Goal: Contribute content

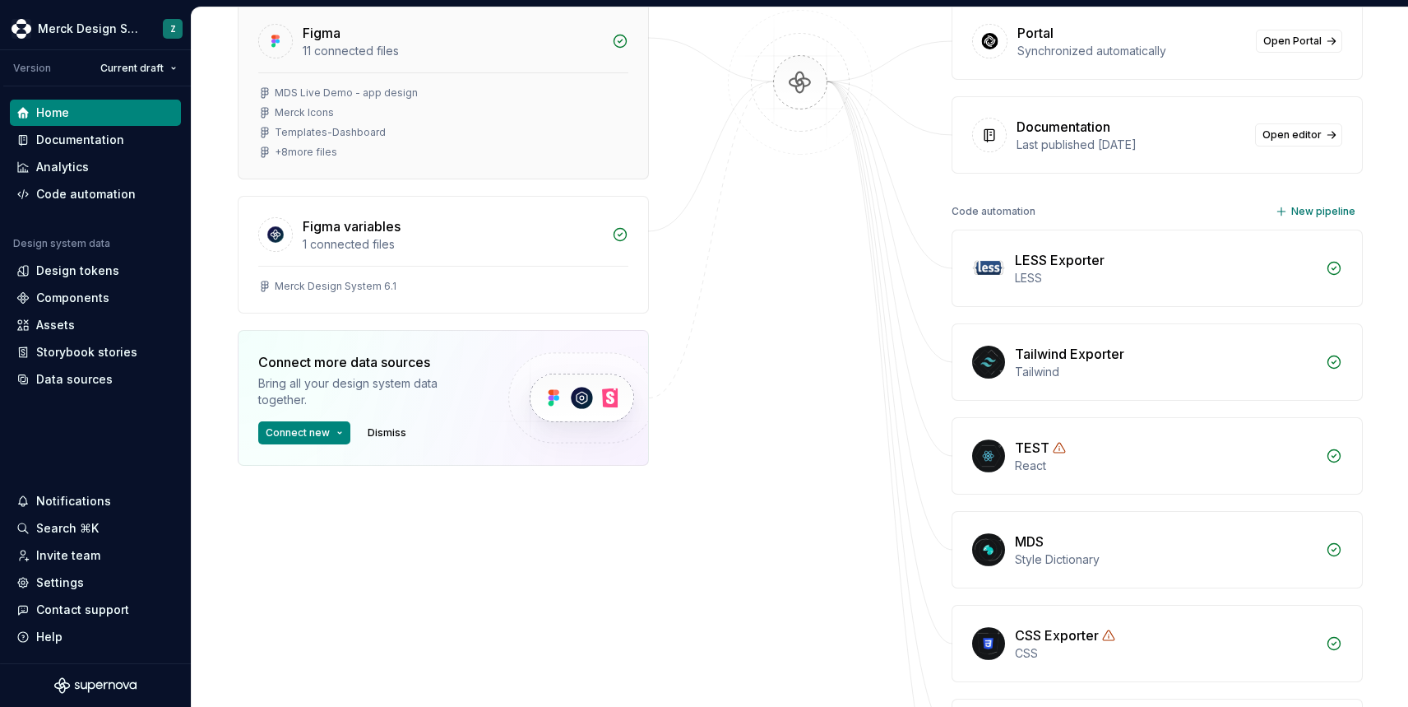
scroll to position [268, 0]
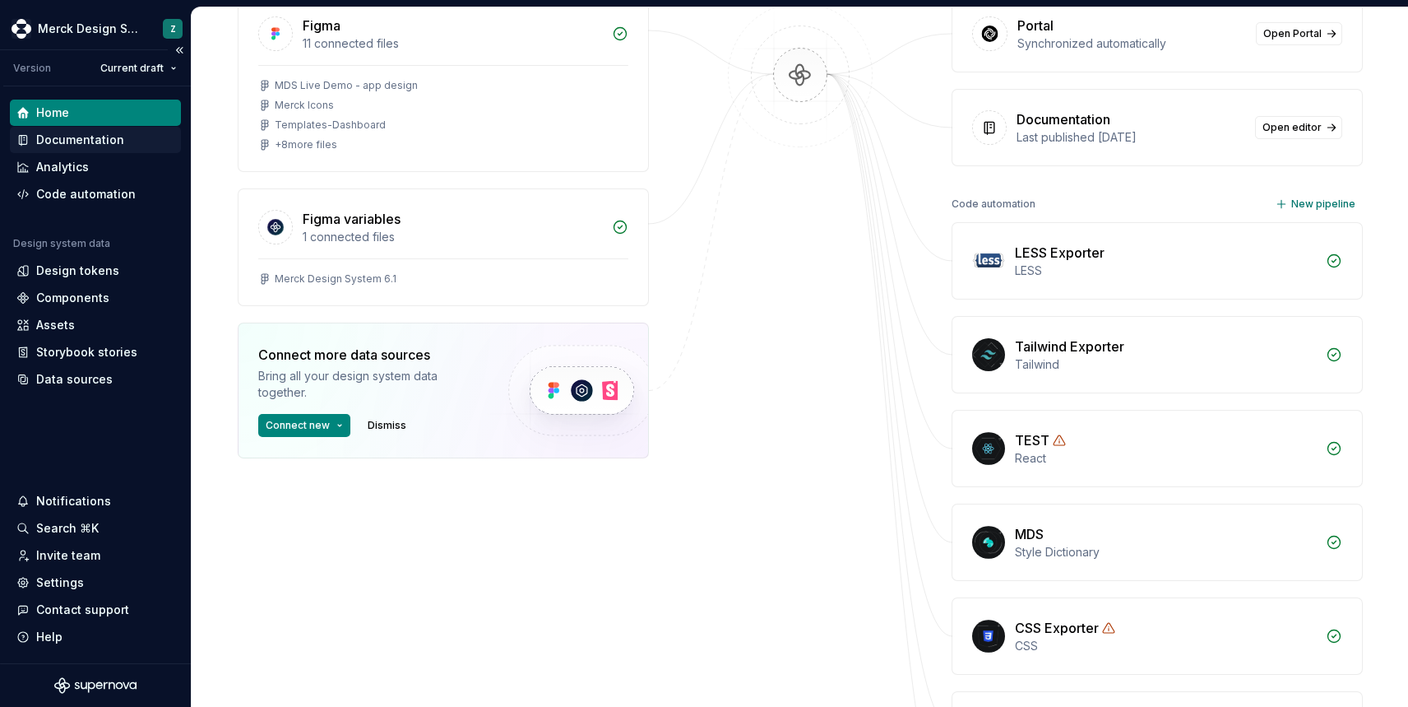
click at [70, 146] on div "Documentation" at bounding box center [80, 140] width 88 height 16
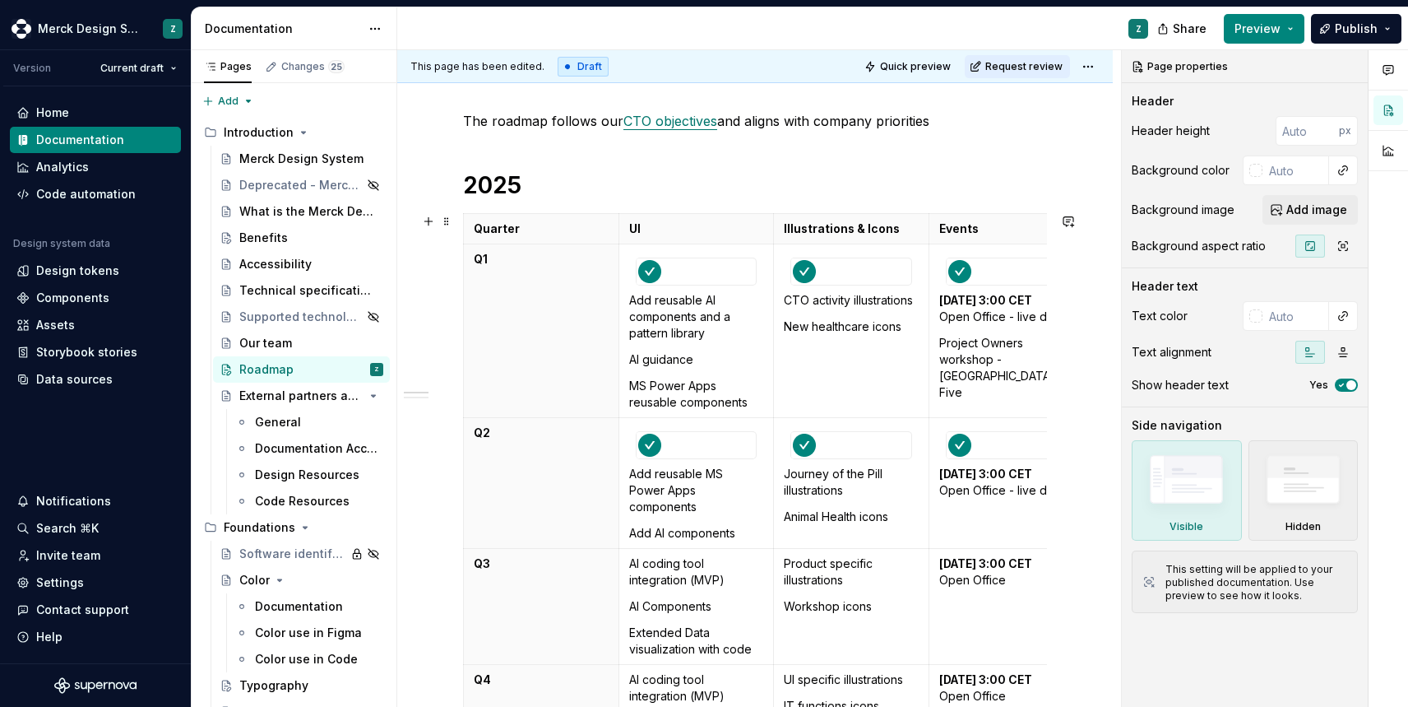
scroll to position [291, 0]
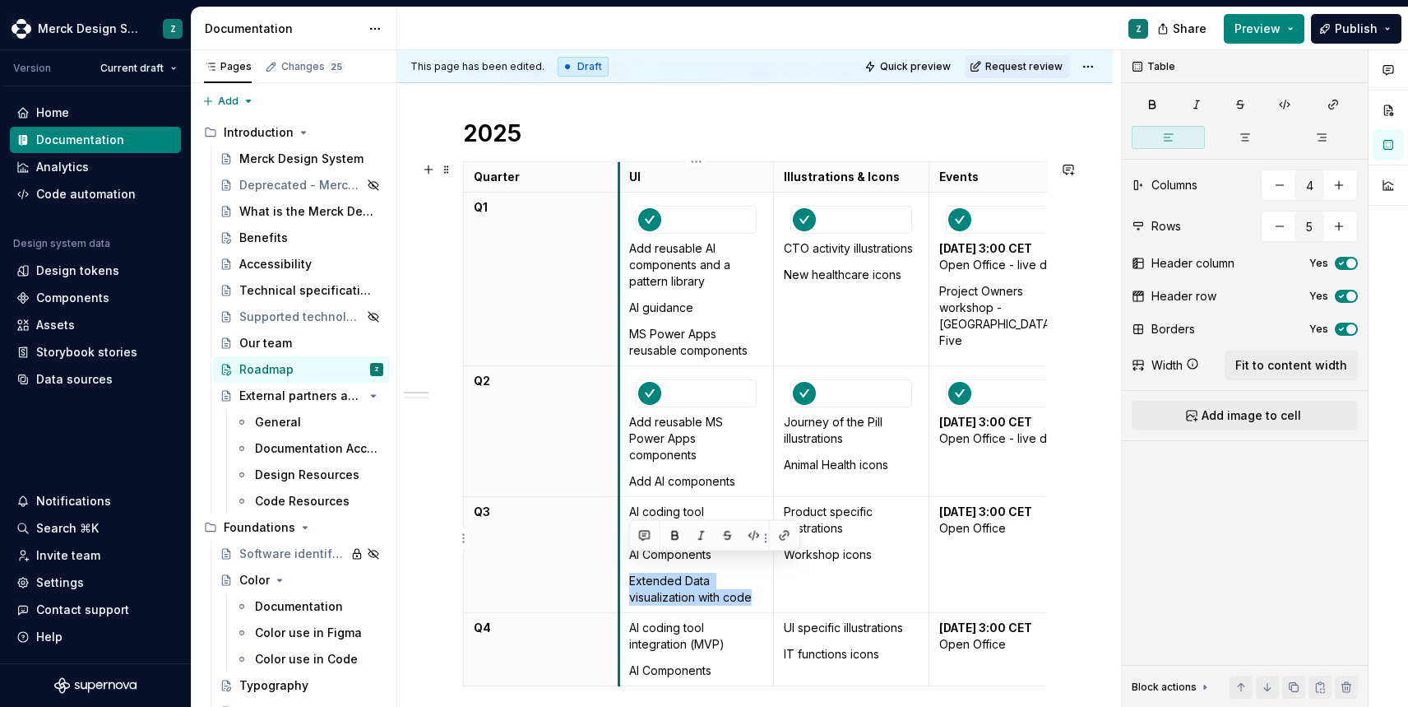
drag, startPoint x: 757, startPoint y: 583, endPoint x: 621, endPoint y: 571, distance: 136.3
click at [621, 571] on td "AI coding tool integration (MVP) AI Components Extended Data visualization with…" at bounding box center [696, 555] width 155 height 116
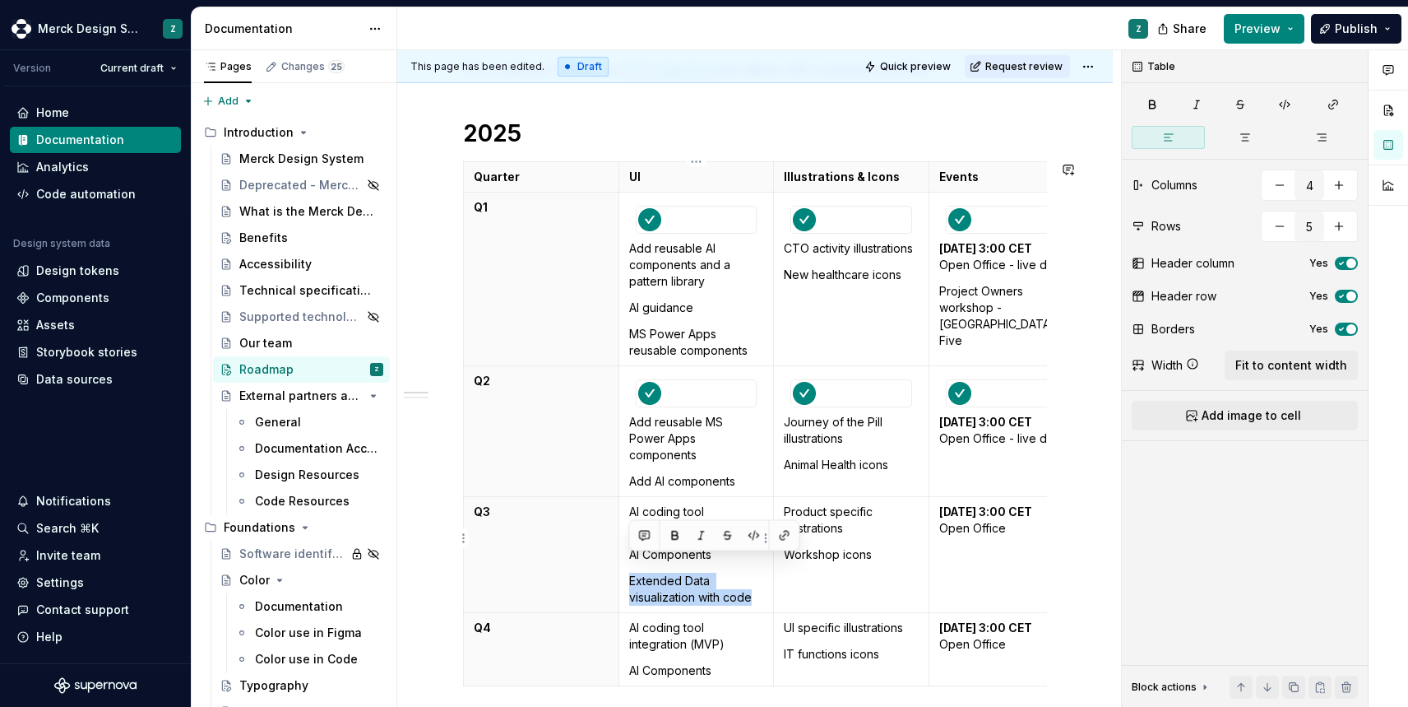
copy p "Extended Data visualization with code"
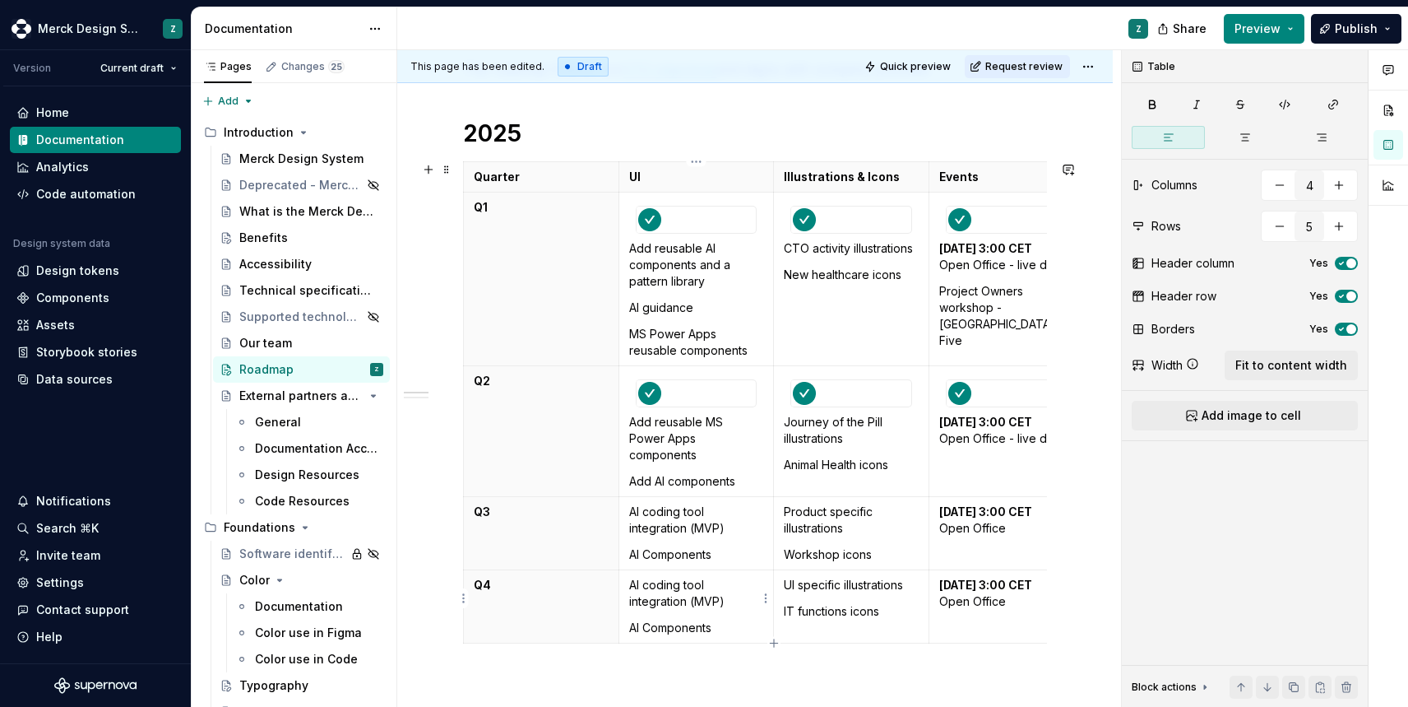
click at [724, 619] on p "AI Components" at bounding box center [696, 627] width 135 height 16
type textarea "*"
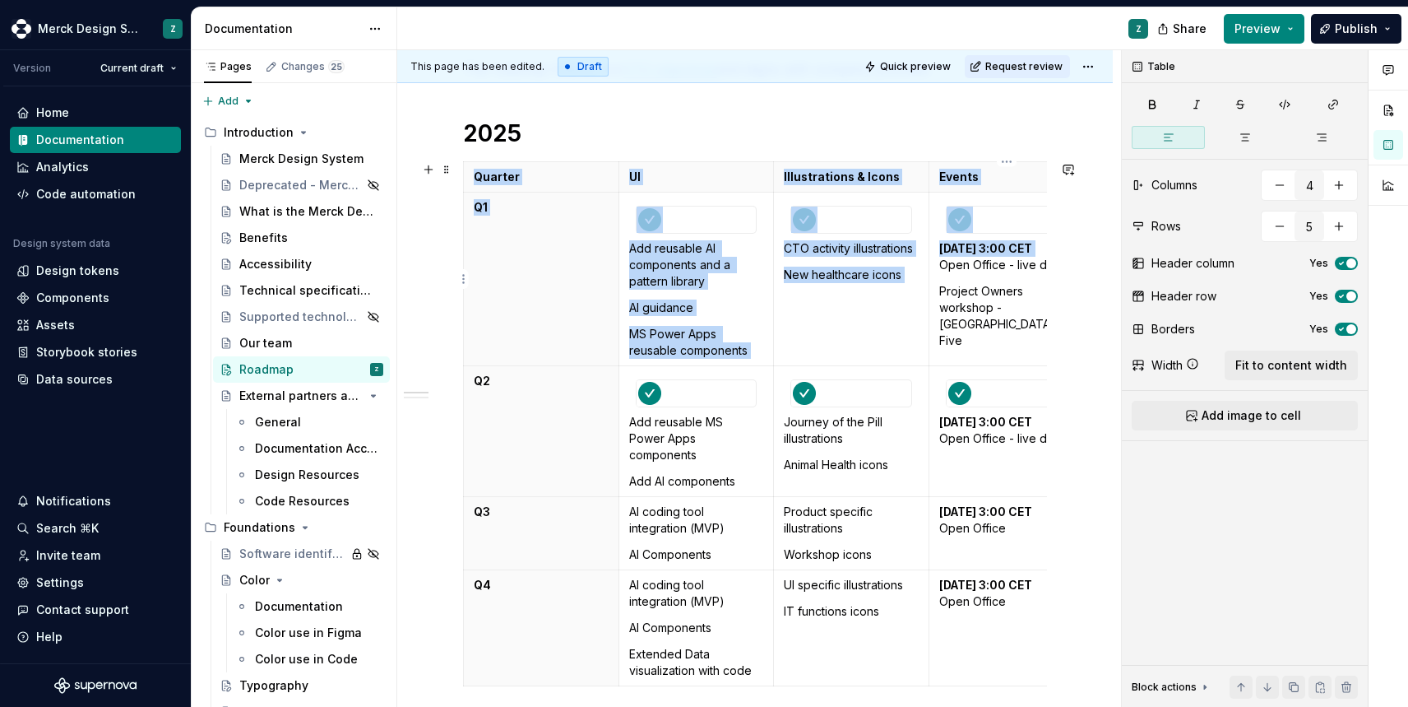
scroll to position [0, 30]
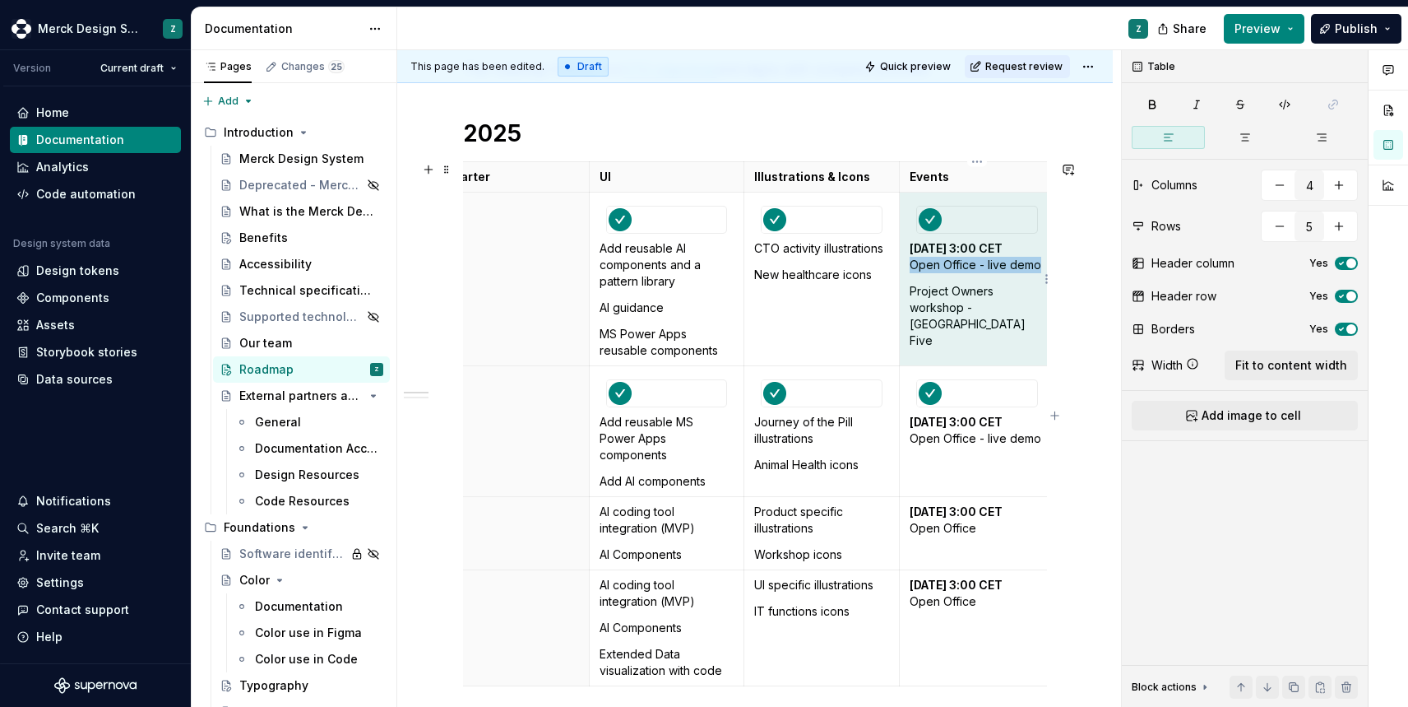
drag, startPoint x: 942, startPoint y: 264, endPoint x: 1041, endPoint y: 264, distance: 99.5
click at [1041, 264] on p "[DATE] 3:00 CET Open Office - live demo" at bounding box center [977, 256] width 135 height 33
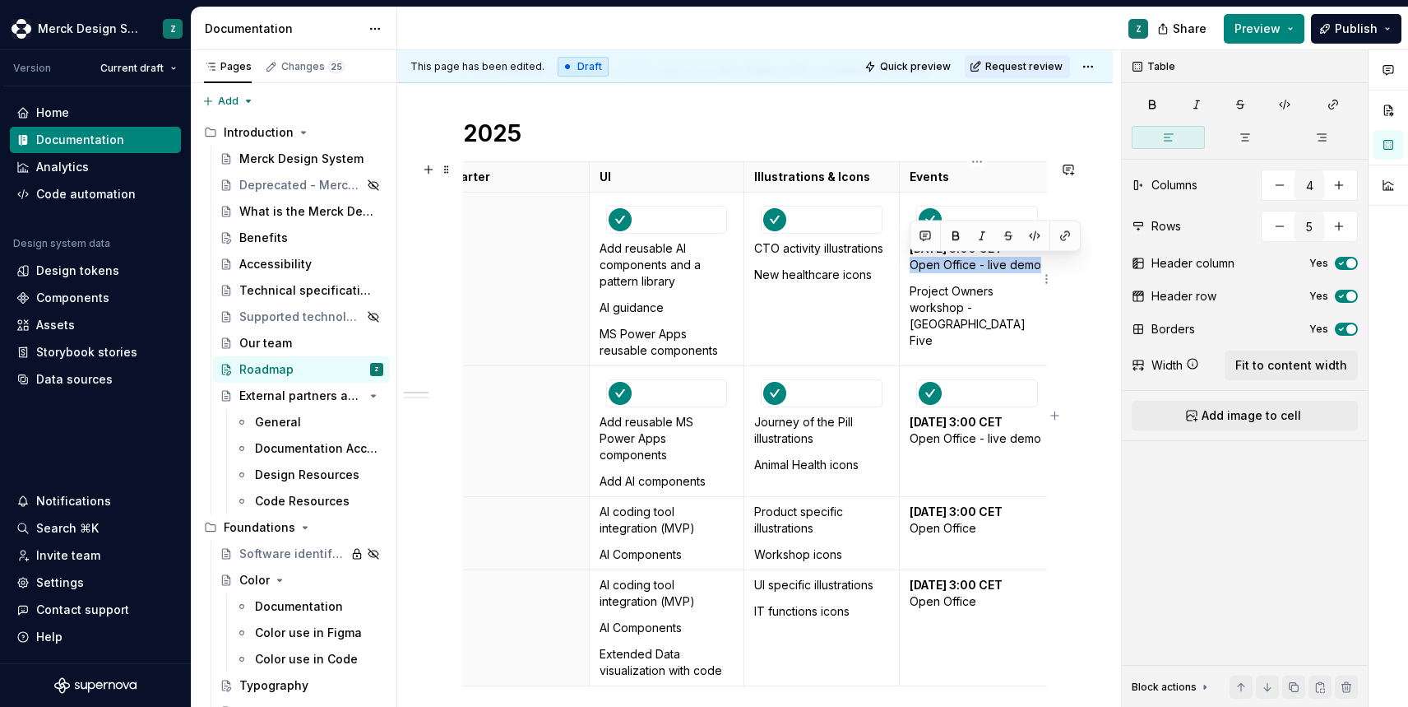
drag, startPoint x: 911, startPoint y: 267, endPoint x: 1037, endPoint y: 267, distance: 126.7
click at [1037, 267] on p "[DATE] 3:00 CET Open Office - live demo" at bounding box center [977, 256] width 135 height 33
drag, startPoint x: 987, startPoint y: 264, endPoint x: 911, endPoint y: 263, distance: 76.5
click at [911, 263] on p "[DATE] 3:00 CET Release demo" at bounding box center [977, 256] width 135 height 33
copy p "Release demo"
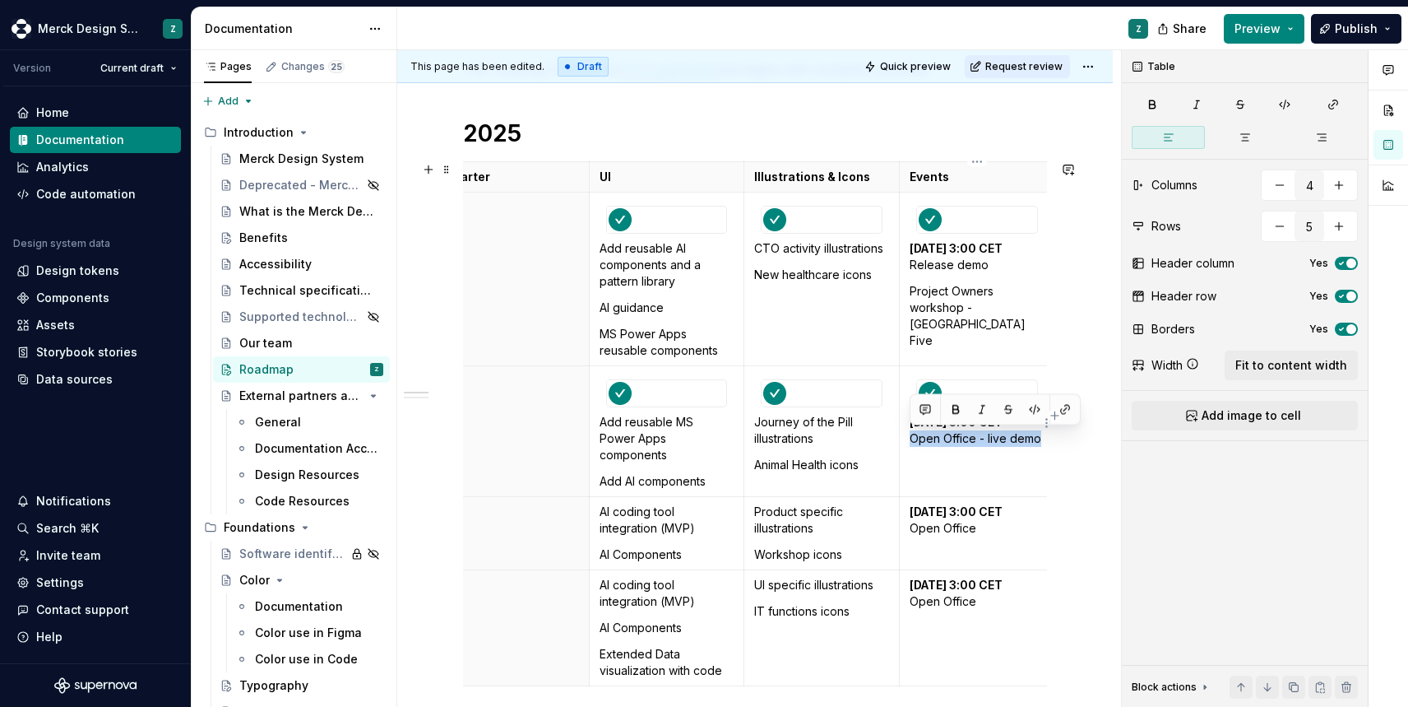
drag, startPoint x: 912, startPoint y: 438, endPoint x: 1038, endPoint y: 440, distance: 125.9
click at [1038, 440] on p "[DATE] 3:00 CET Open Office - live demo" at bounding box center [977, 430] width 135 height 33
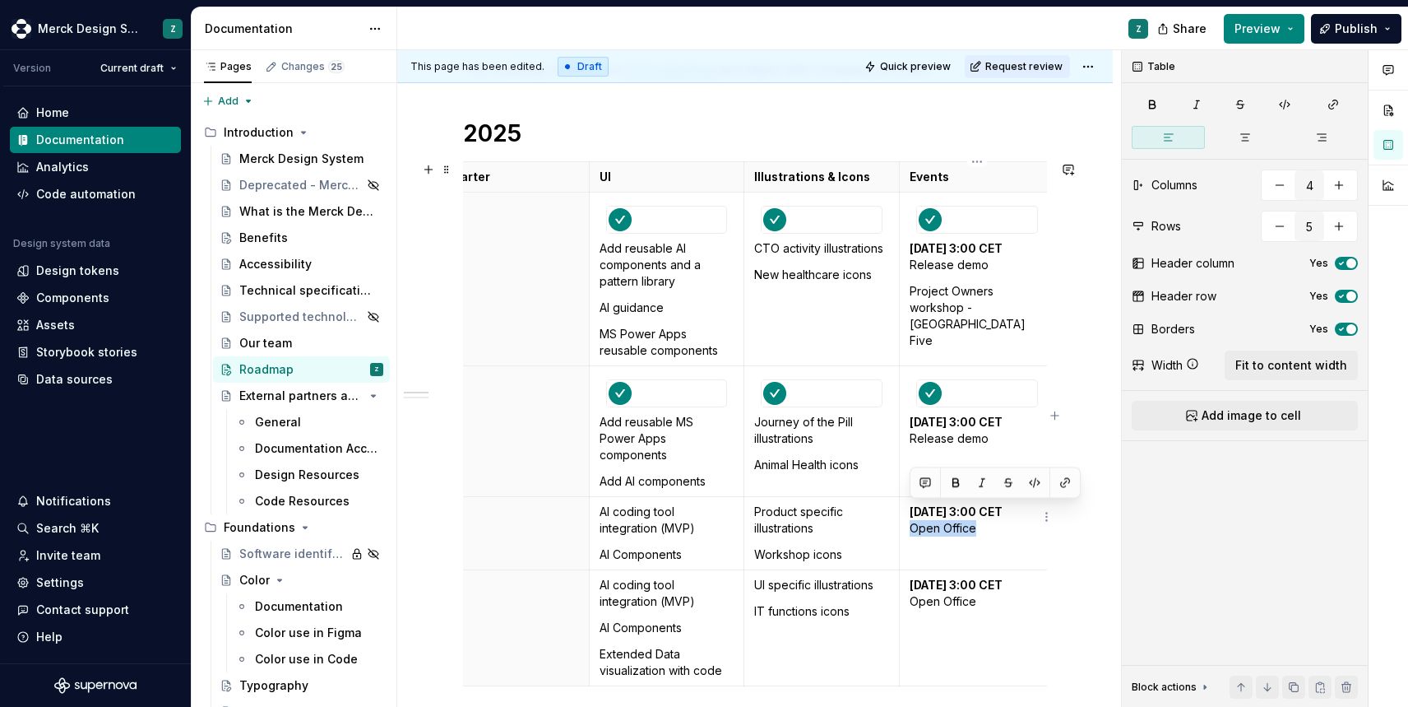
drag, startPoint x: 914, startPoint y: 513, endPoint x: 973, endPoint y: 512, distance: 59.2
click at [973, 512] on p "[DATE] 3:00 CET Open Office" at bounding box center [977, 519] width 135 height 33
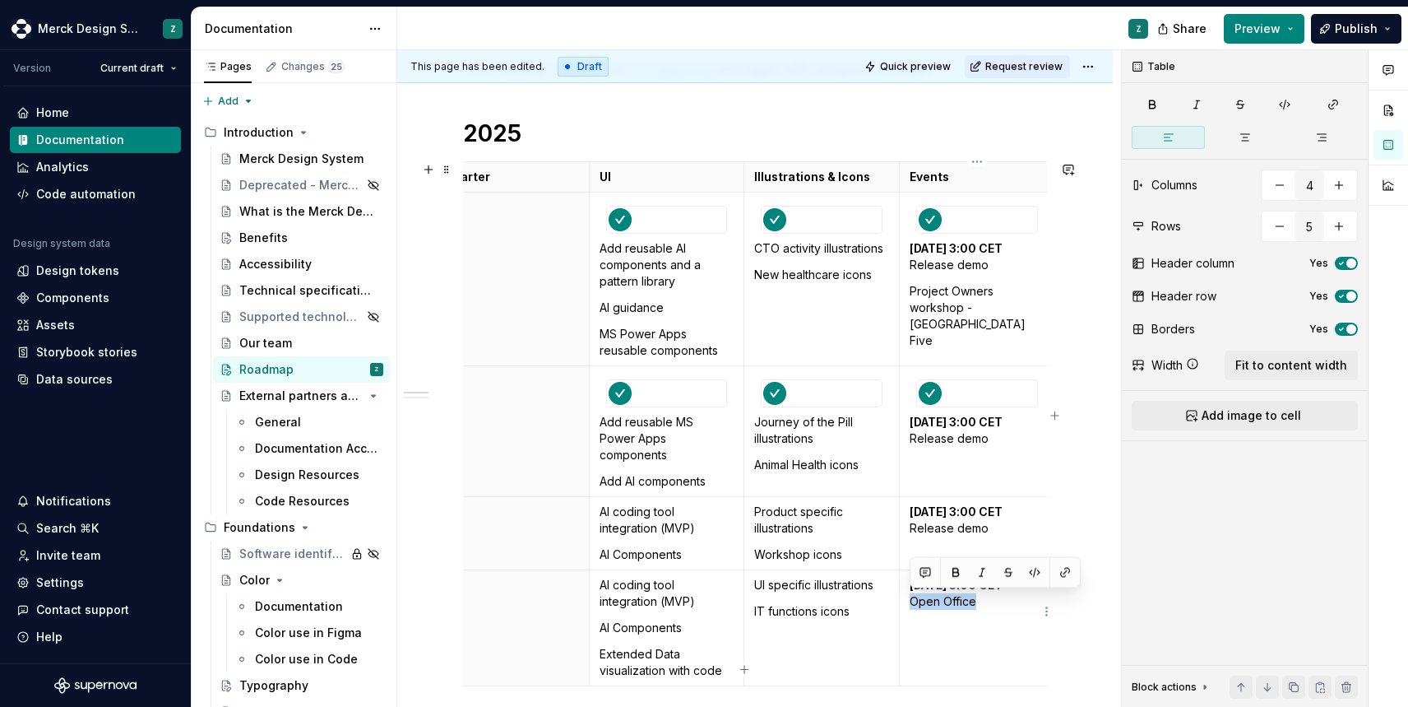
drag, startPoint x: 974, startPoint y: 601, endPoint x: 913, endPoint y: 600, distance: 60.9
click at [913, 600] on p "[DATE] 3:00 CET Open Office" at bounding box center [977, 593] width 135 height 33
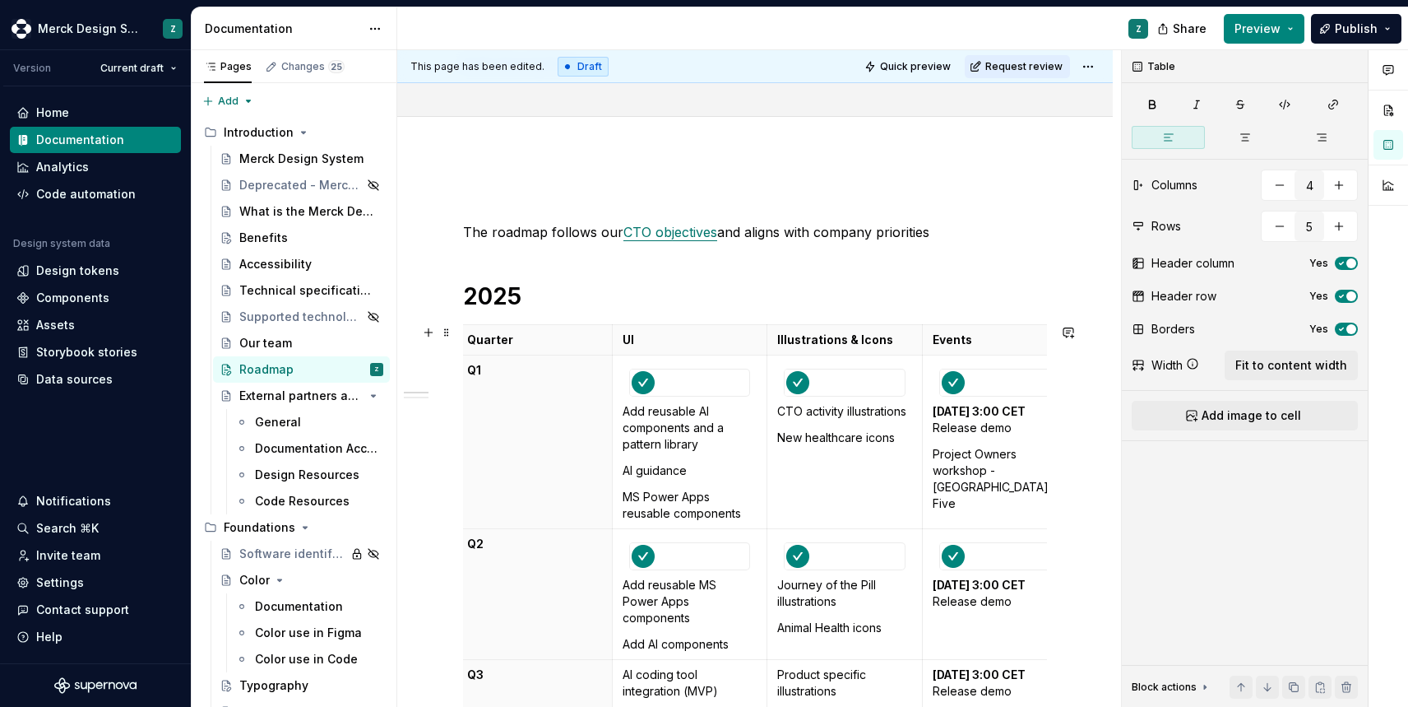
scroll to position [105, 0]
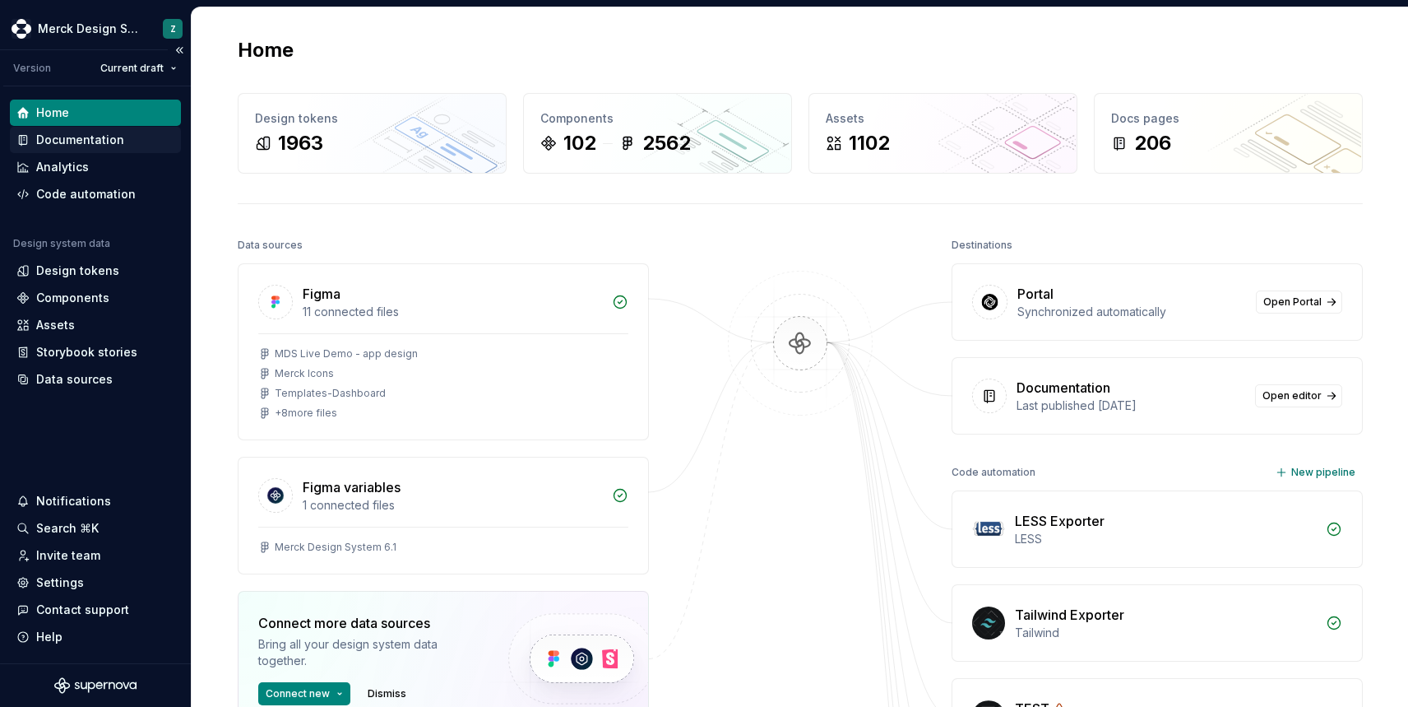
click at [116, 144] on div "Documentation" at bounding box center [80, 140] width 88 height 16
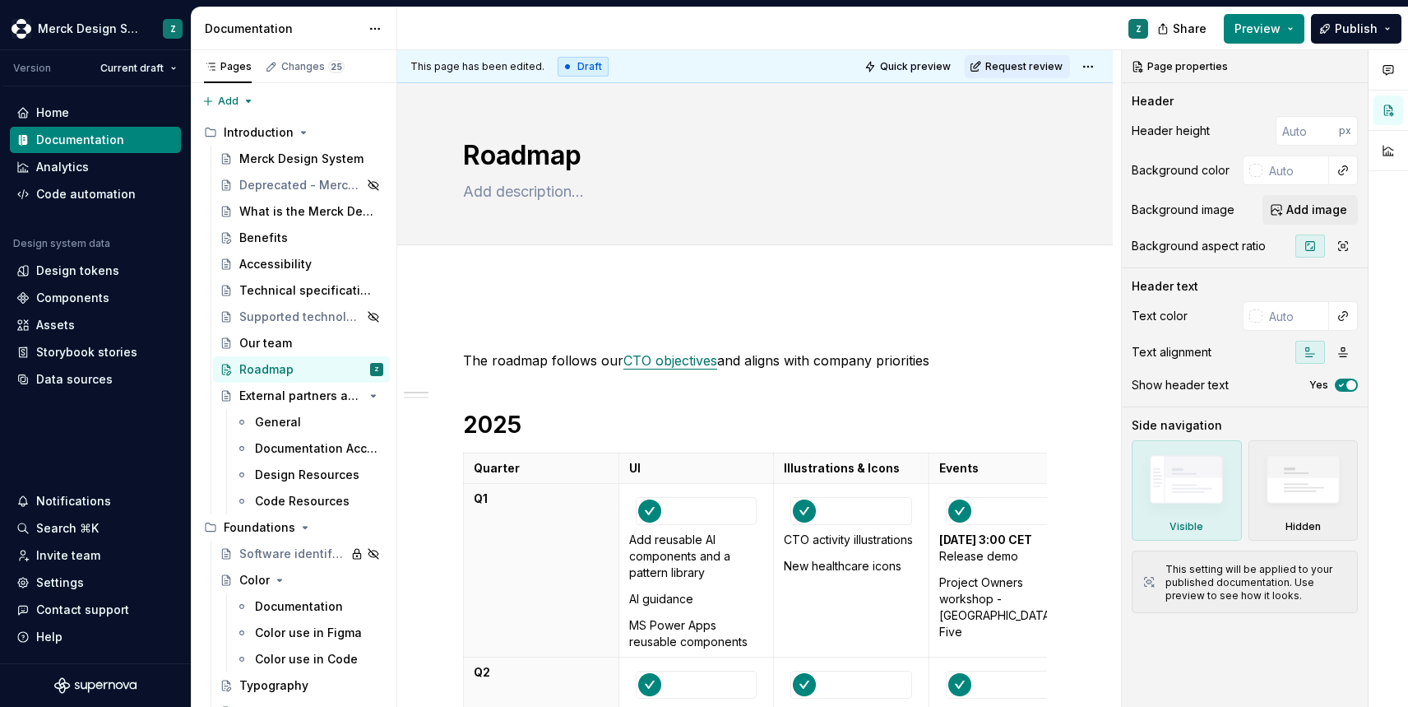
click at [590, 77] on div "This page has been edited. Draft Quick preview Request review" at bounding box center [755, 66] width 716 height 33
click at [1105, 67] on html "Merck Design System Z Version Current draft Home Documentation Analytics Code a…" at bounding box center [704, 353] width 1408 height 707
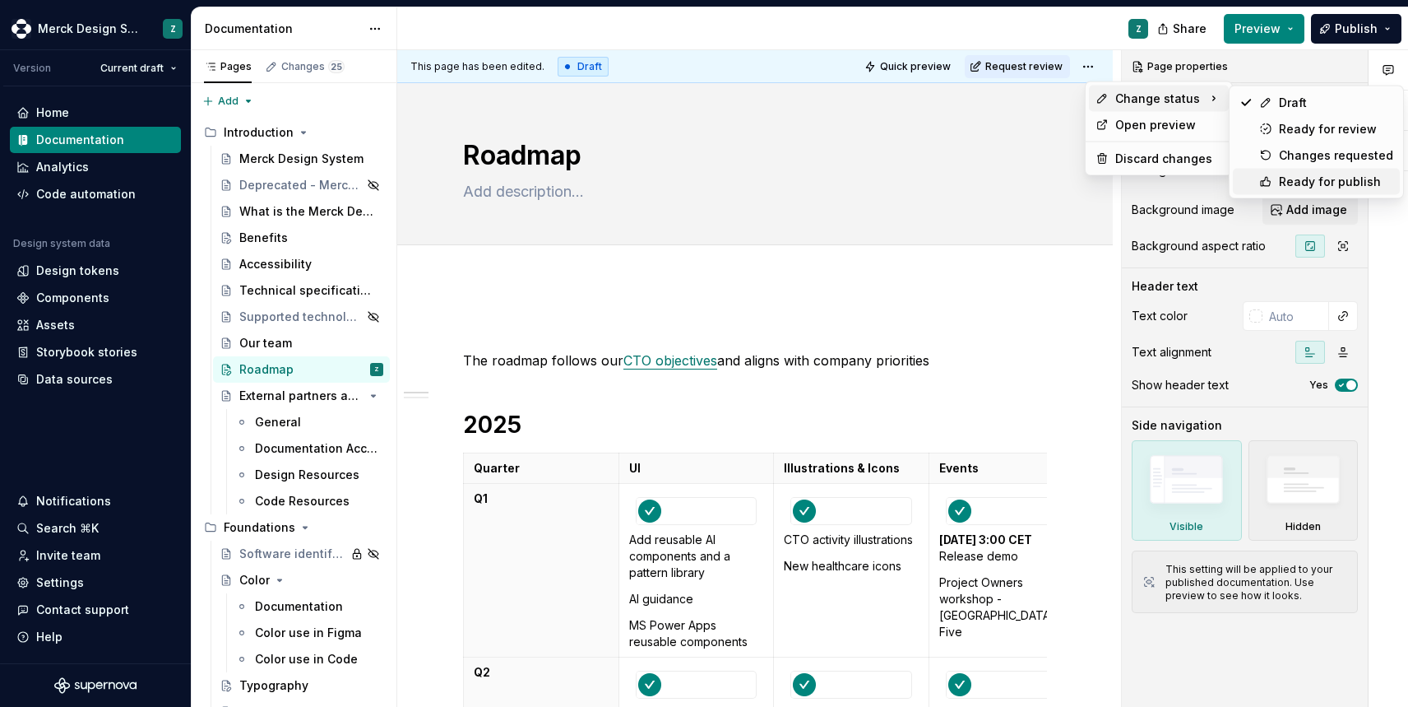
click at [1338, 190] on div "Ready for publish" at bounding box center [1316, 182] width 167 height 26
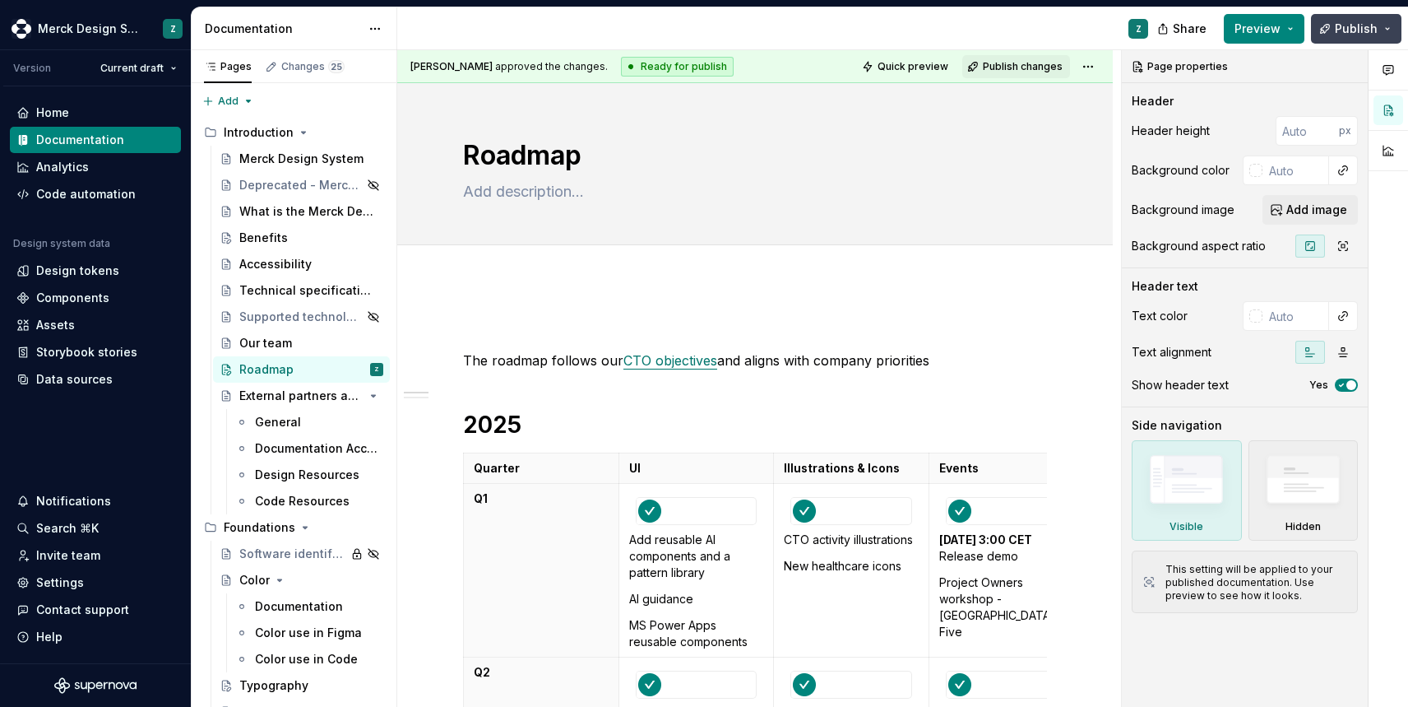
click at [1352, 26] on span "Publish" at bounding box center [1356, 29] width 43 height 16
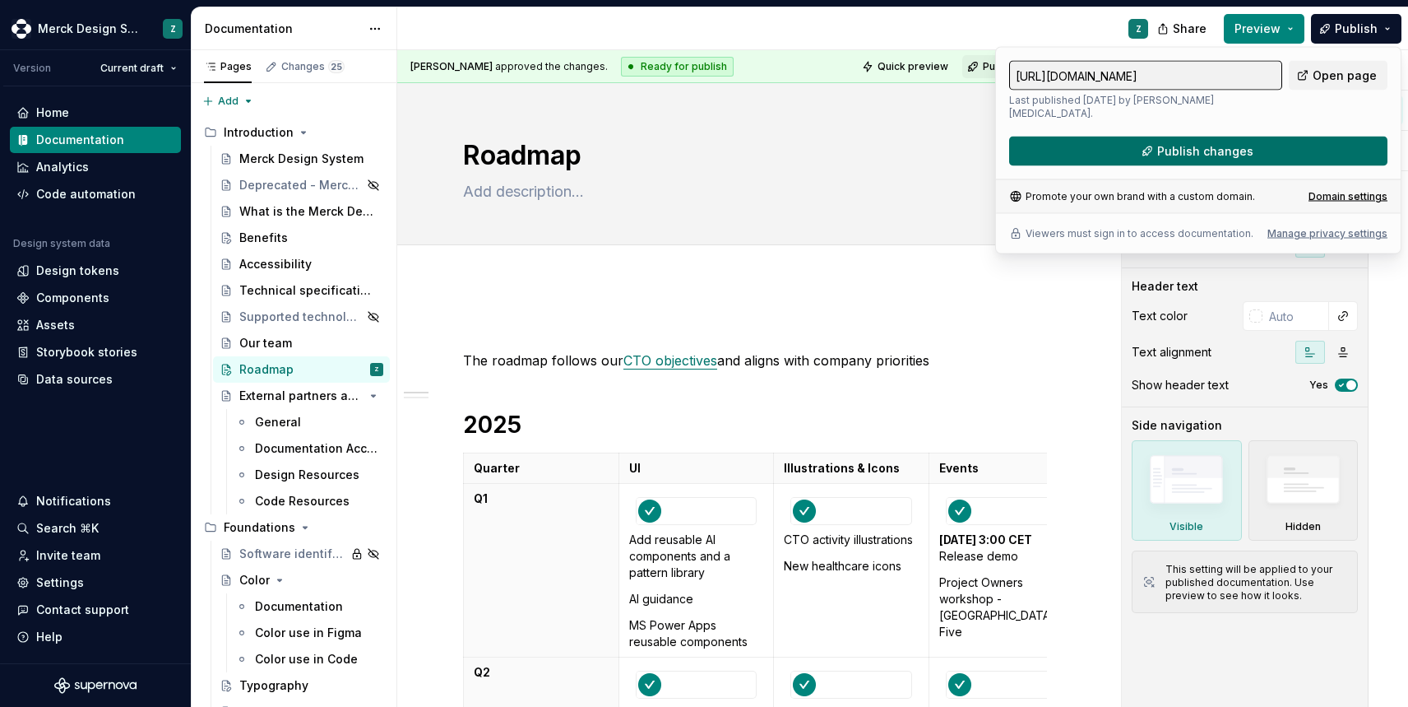
click at [1284, 143] on button "Publish changes" at bounding box center [1198, 152] width 378 height 30
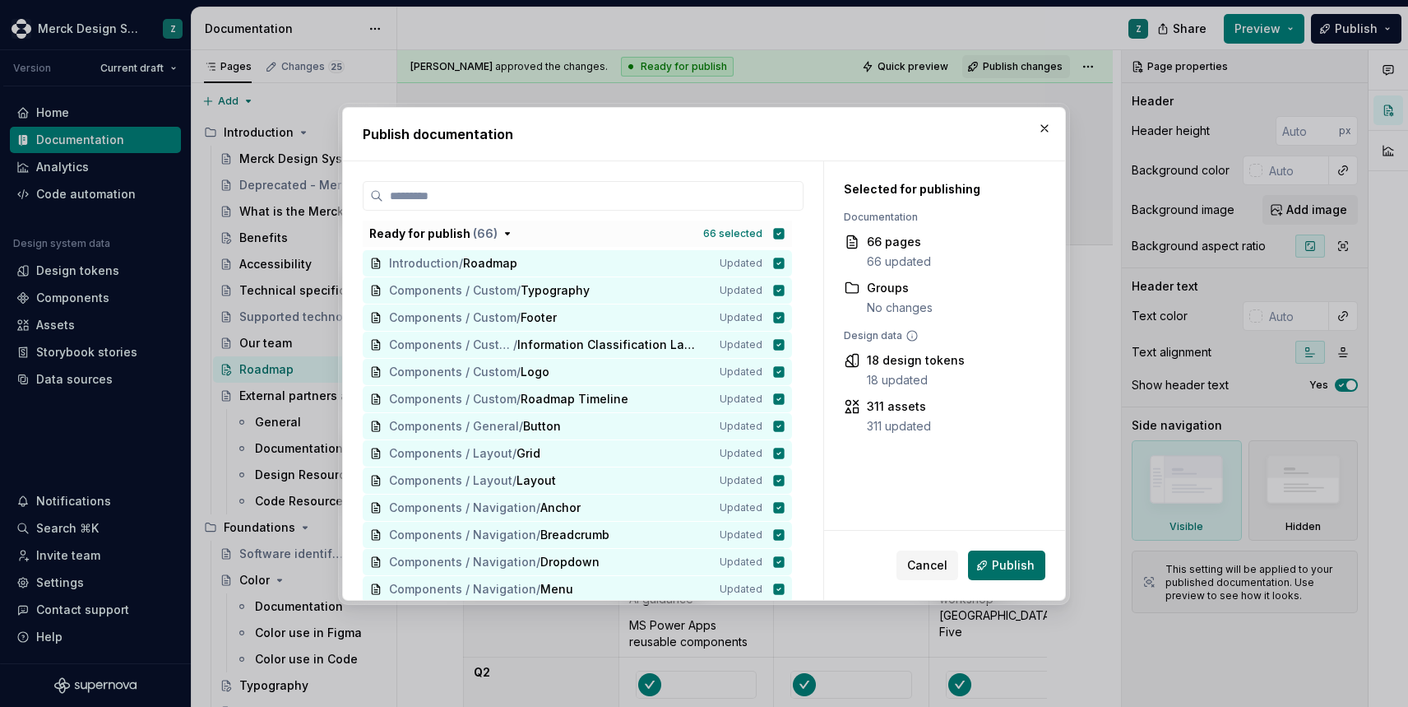
click at [1027, 568] on span "Publish" at bounding box center [1013, 565] width 43 height 16
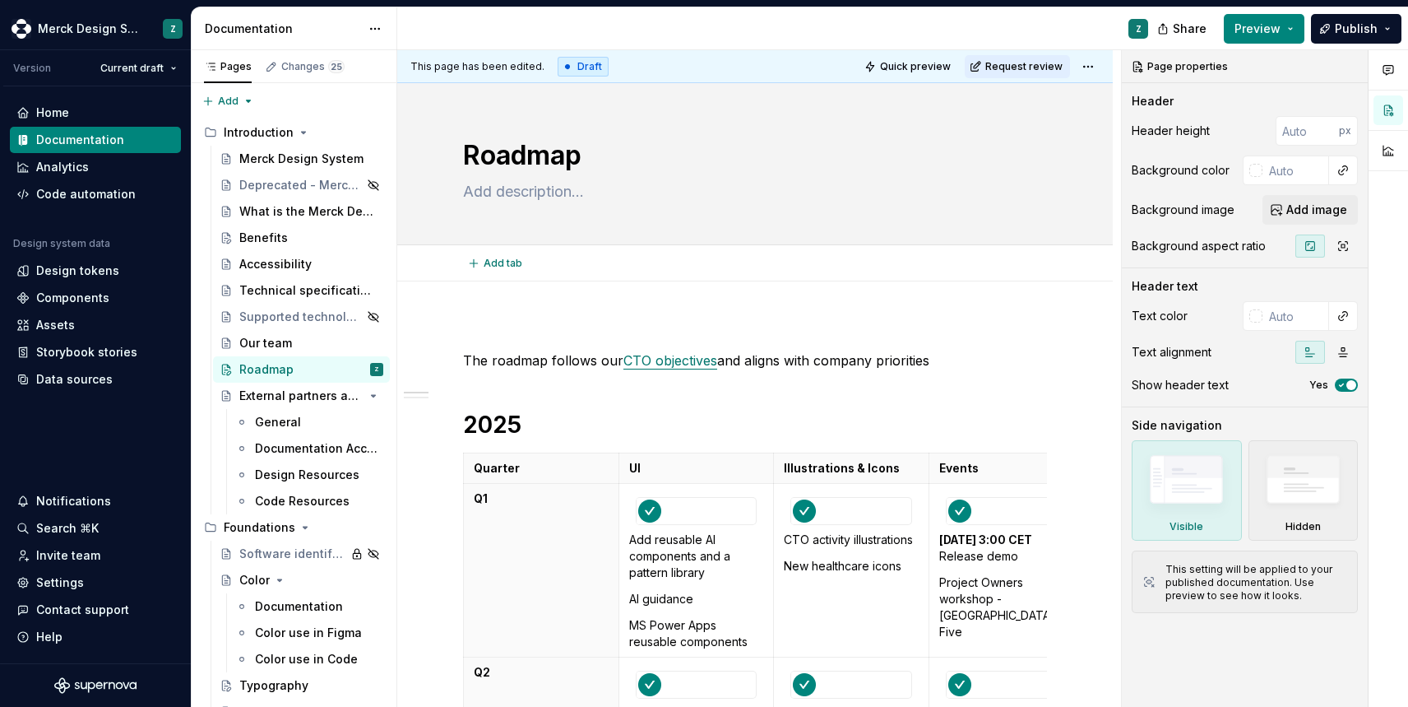
type textarea "*"
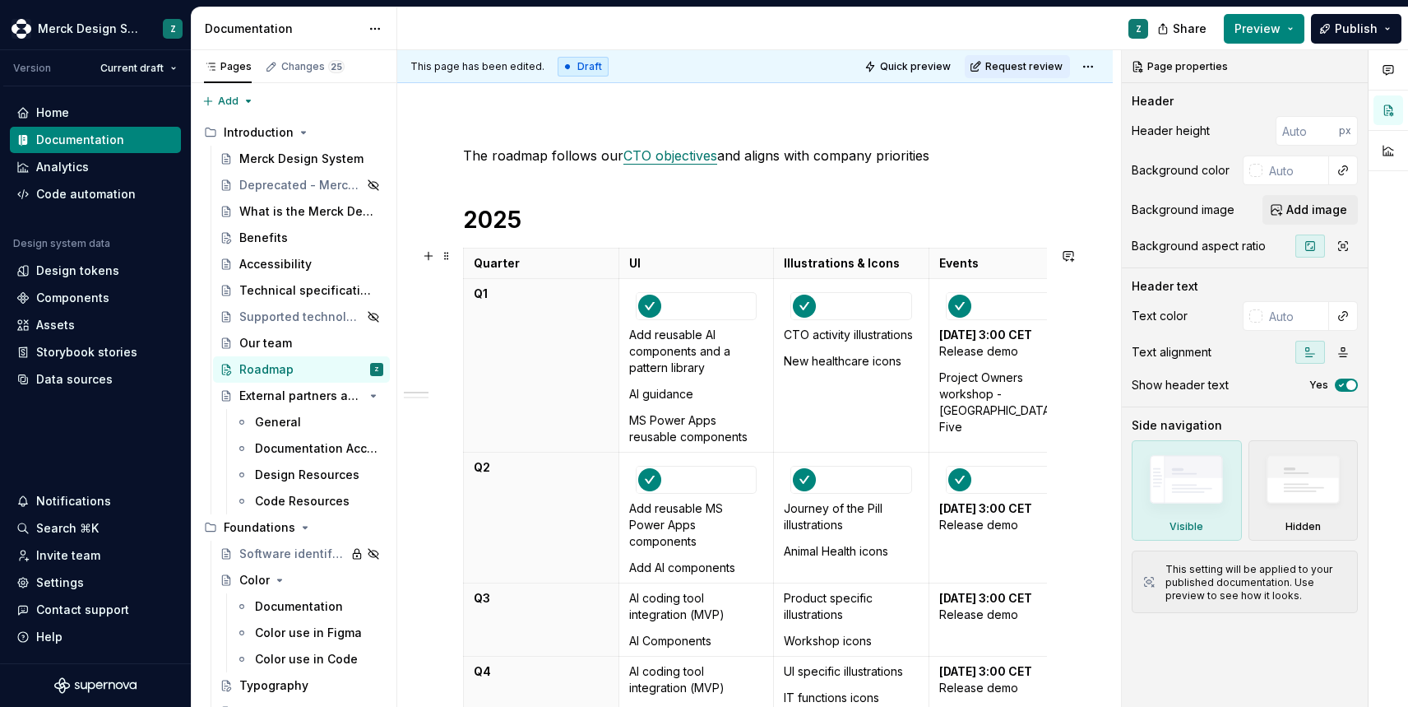
scroll to position [523, 0]
